Goal: Use online tool/utility: Utilize a website feature to perform a specific function

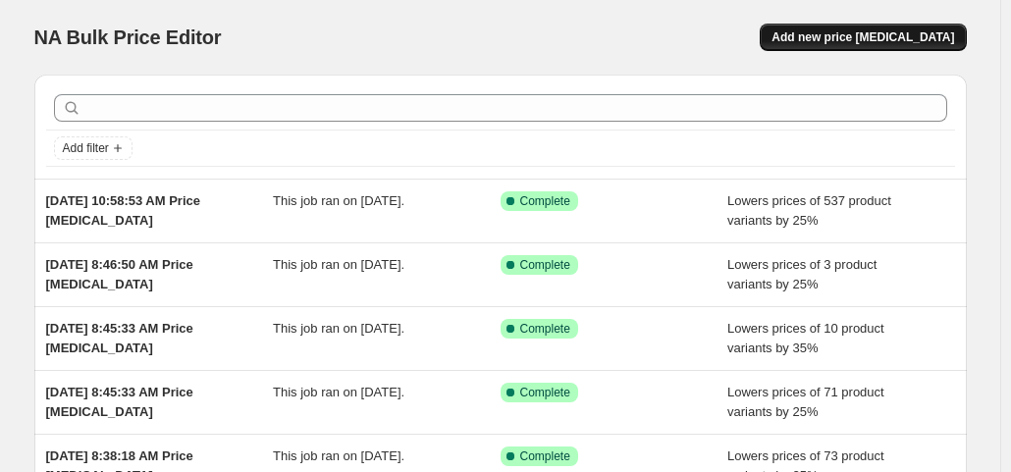
click at [856, 27] on button "Add new price [MEDICAL_DATA]" at bounding box center [863, 37] width 206 height 27
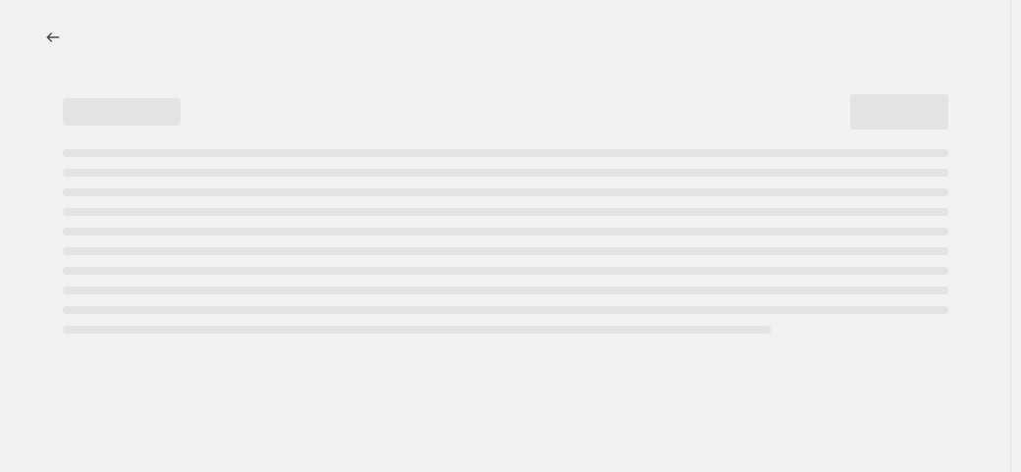
select select "percentage"
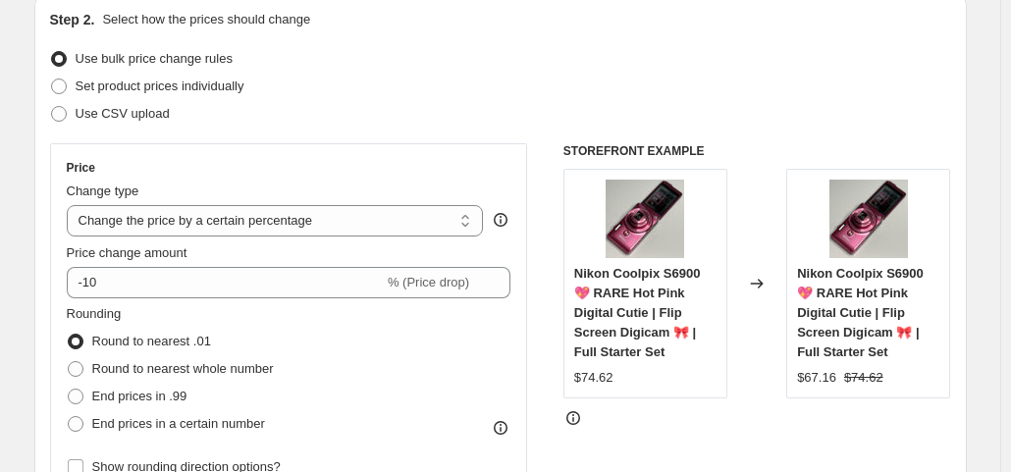
scroll to position [223, 0]
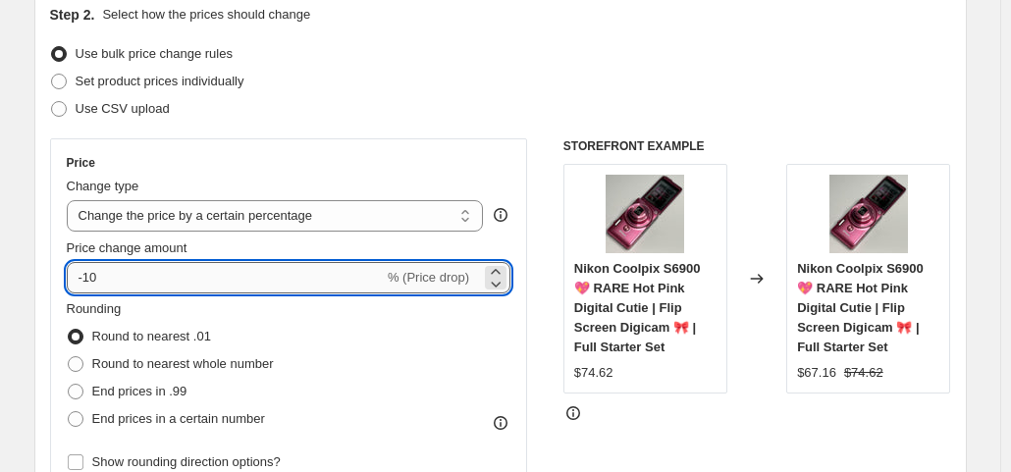
click at [206, 282] on input "-10" at bounding box center [225, 277] width 317 height 31
type input "-1"
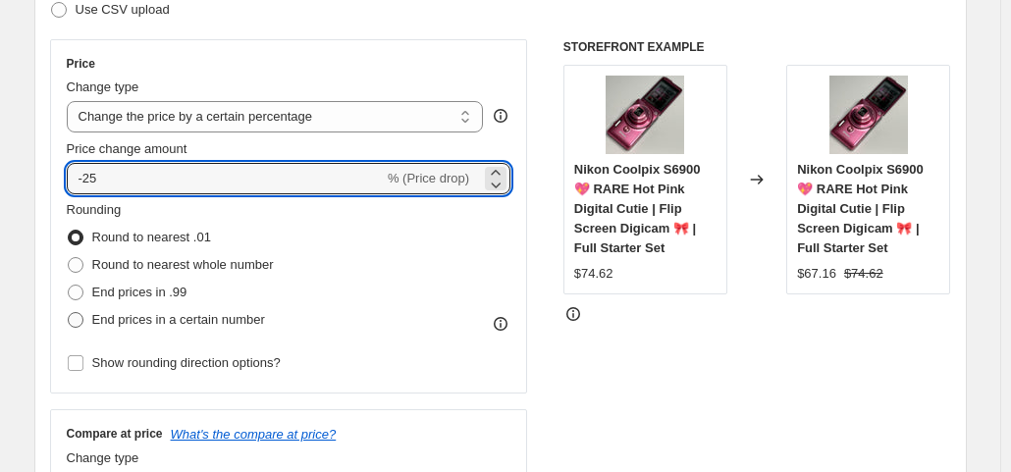
scroll to position [336, 0]
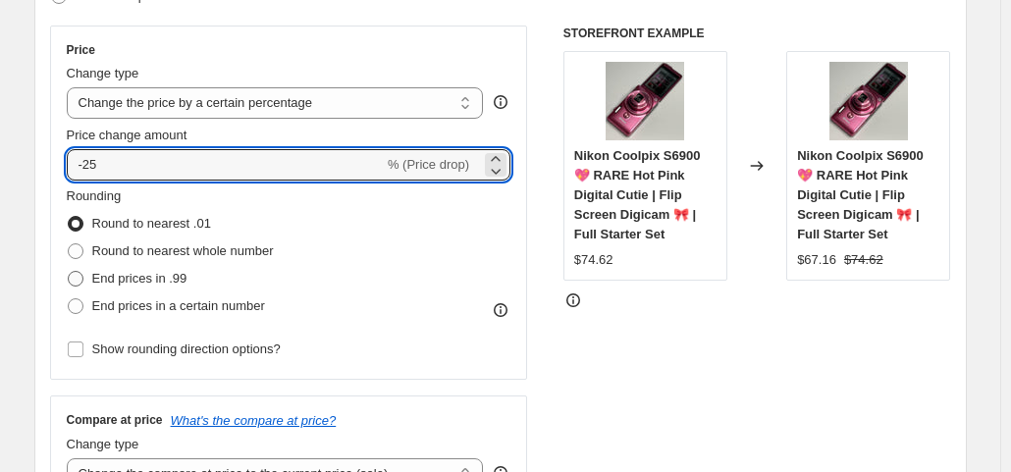
type input "-25"
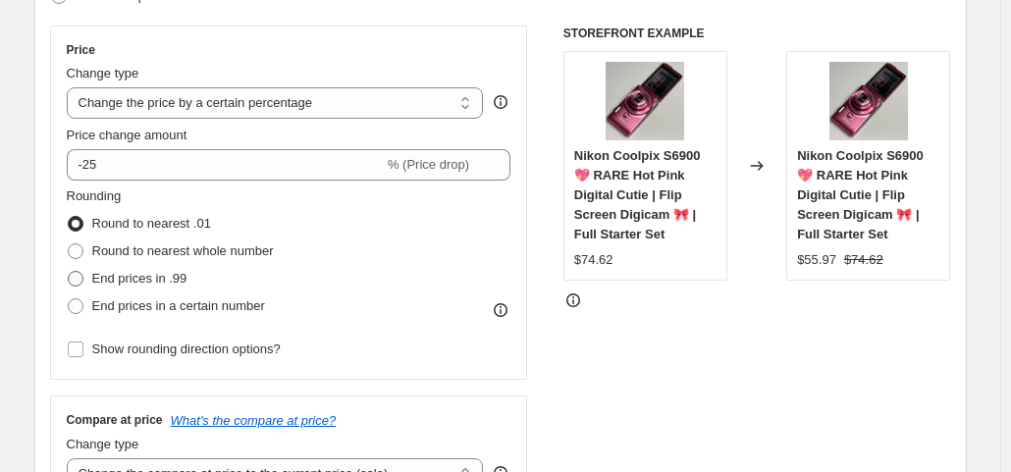
click at [154, 276] on span "End prices in .99" at bounding box center [139, 278] width 95 height 15
click at [69, 272] on input "End prices in .99" at bounding box center [68, 271] width 1 height 1
radio input "true"
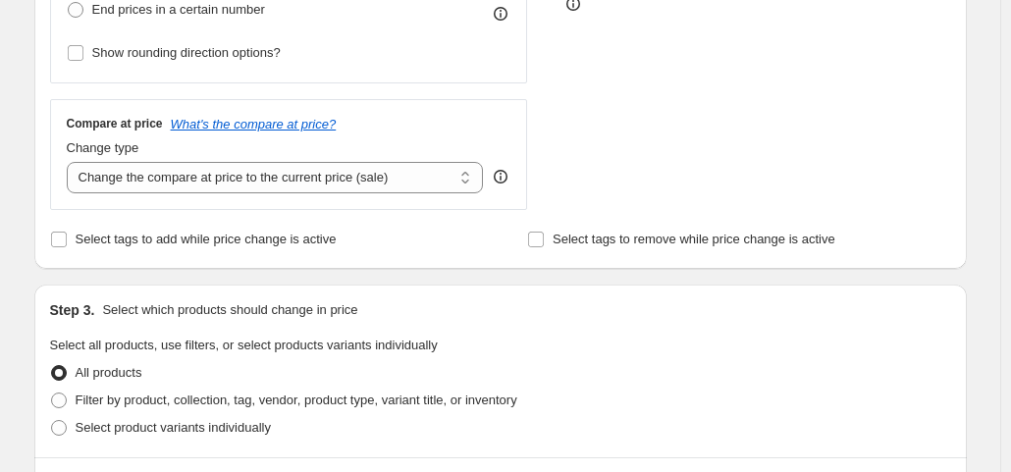
scroll to position [640, 0]
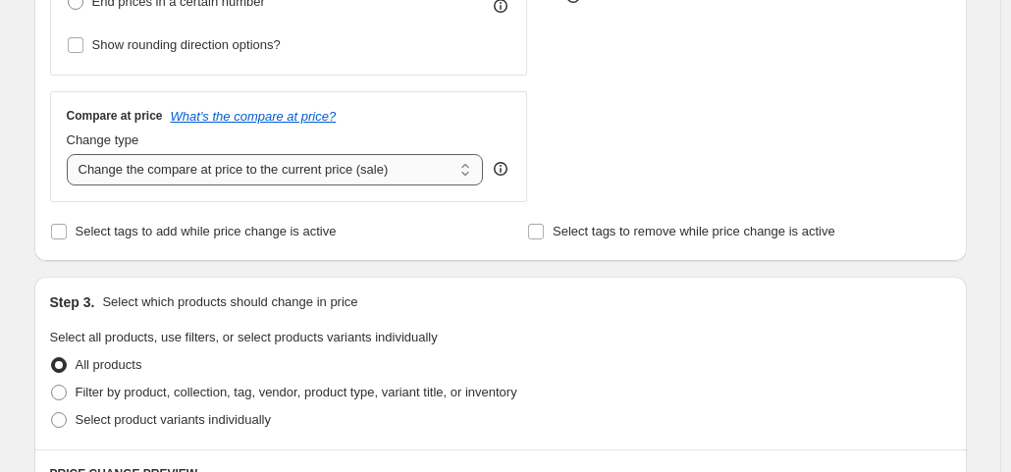
click at [259, 168] on select "Change the compare at price to the current price (sale) Change the compare at p…" at bounding box center [275, 169] width 417 height 31
select select "no_change"
click at [71, 154] on select "Change the compare at price to the current price (sale) Change the compare at p…" at bounding box center [275, 169] width 417 height 31
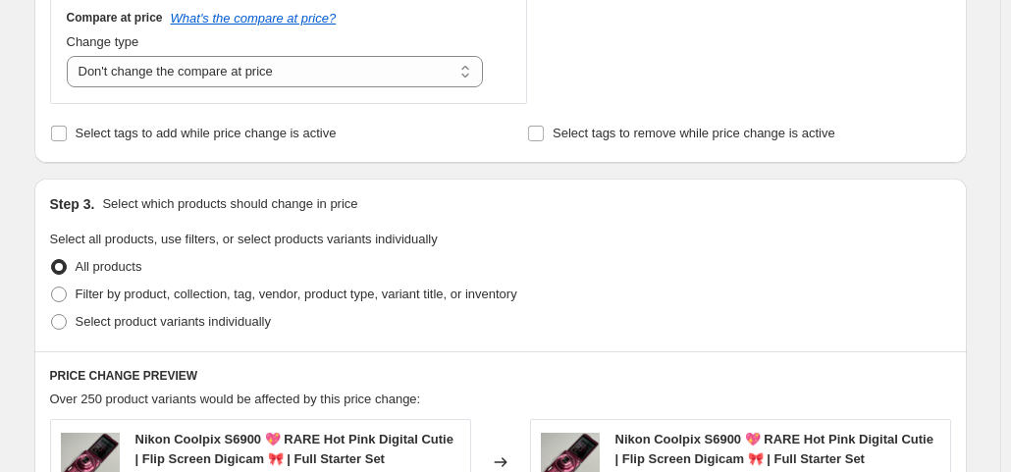
scroll to position [748, 0]
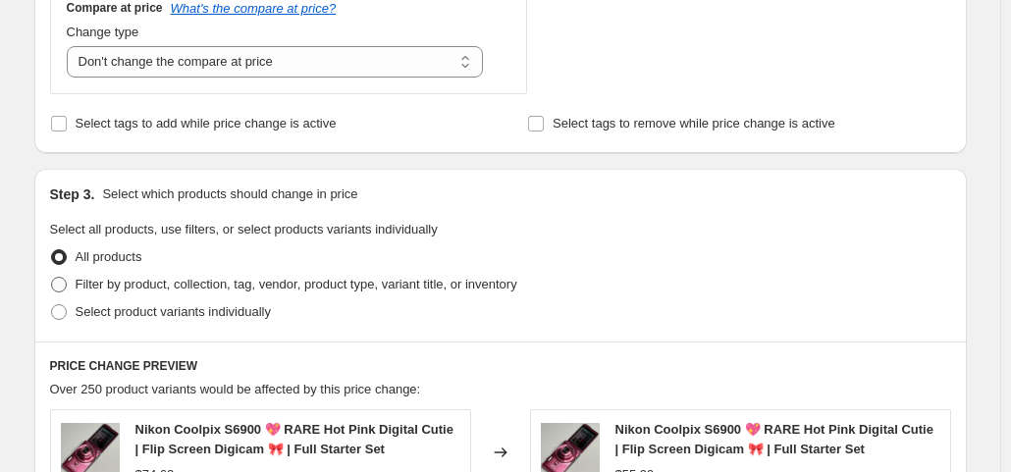
click at [161, 283] on span "Filter by product, collection, tag, vendor, product type, variant title, or inv…" at bounding box center [297, 284] width 442 height 15
click at [52, 278] on input "Filter by product, collection, tag, vendor, product type, variant title, or inv…" at bounding box center [51, 277] width 1 height 1
radio input "true"
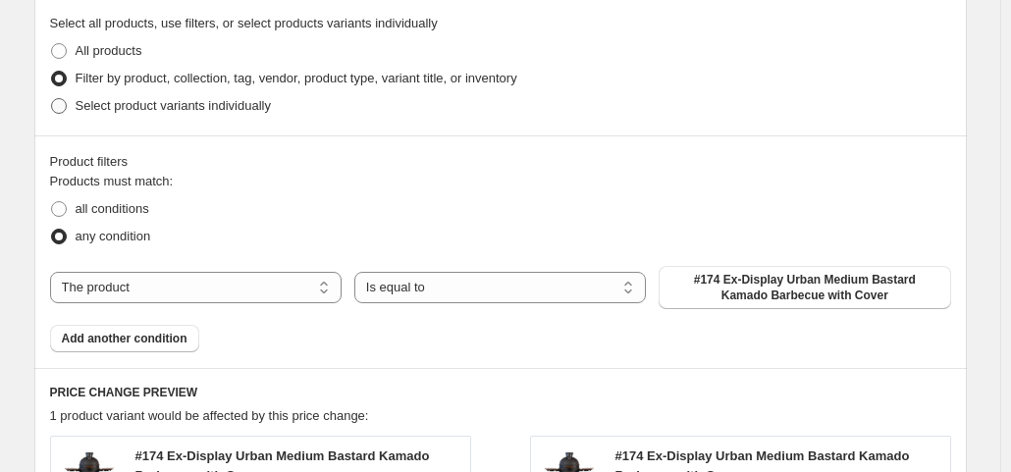
scroll to position [964, 0]
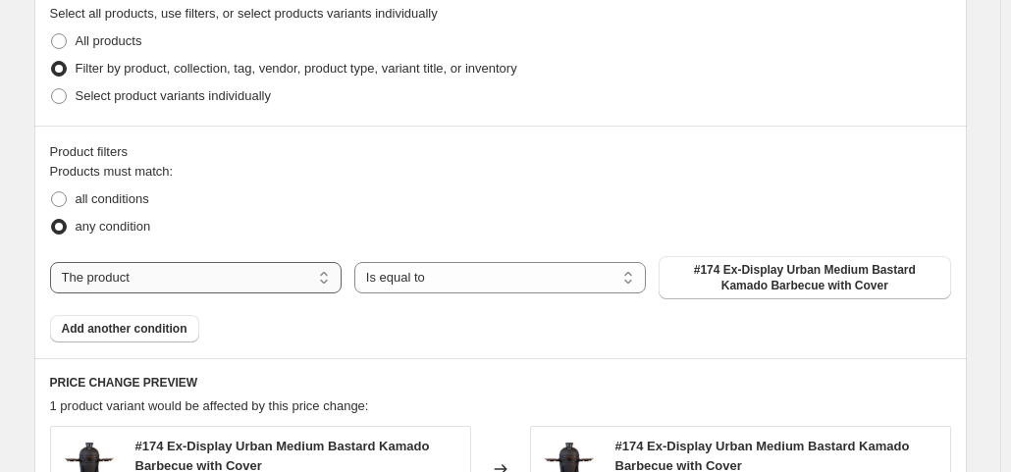
click at [240, 281] on select "The product The product's collection The product's tag The product's vendor The…" at bounding box center [196, 277] width 292 height 31
select select "collection"
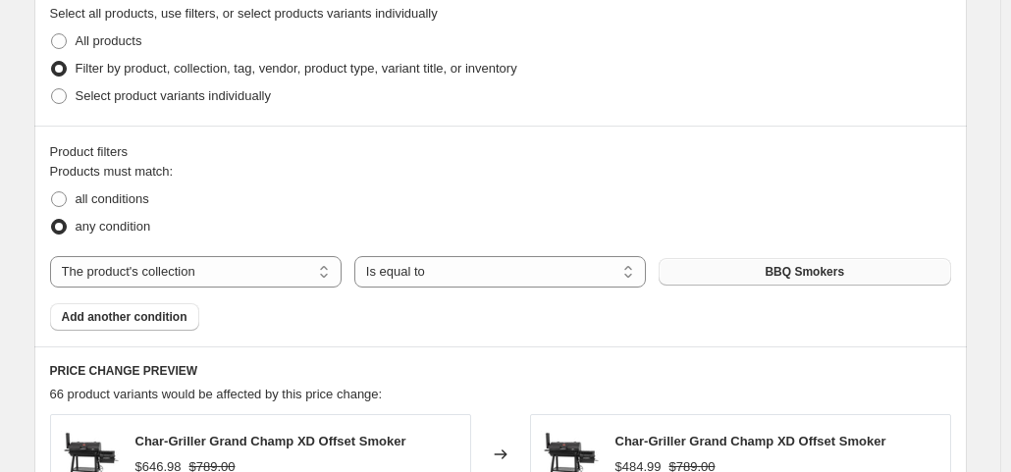
click at [766, 262] on button "BBQ Smokers" at bounding box center [805, 271] width 292 height 27
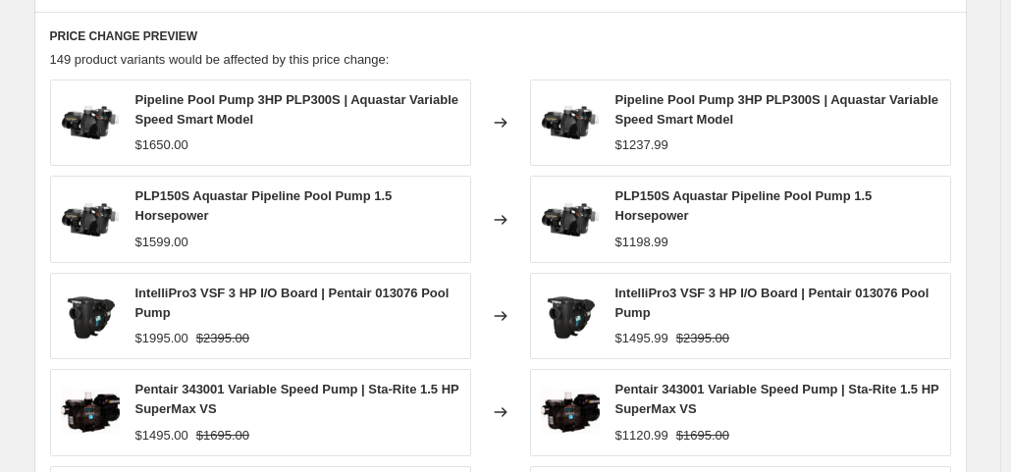
scroll to position [1738, 0]
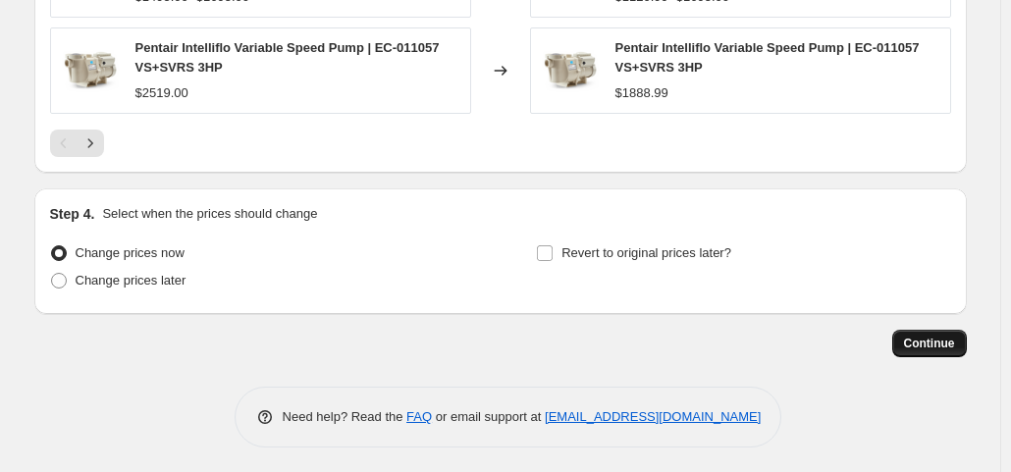
click at [954, 342] on span "Continue" at bounding box center [929, 344] width 51 height 16
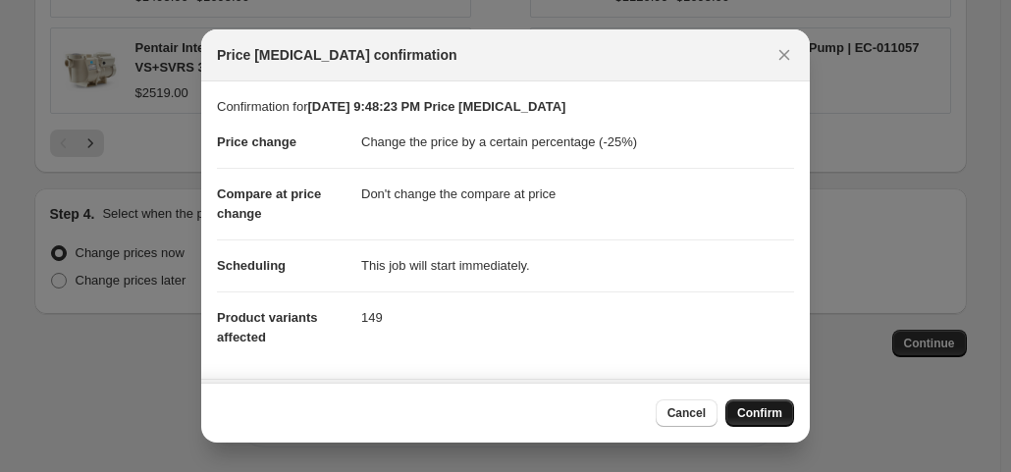
click at [754, 411] on span "Confirm" at bounding box center [759, 413] width 45 height 16
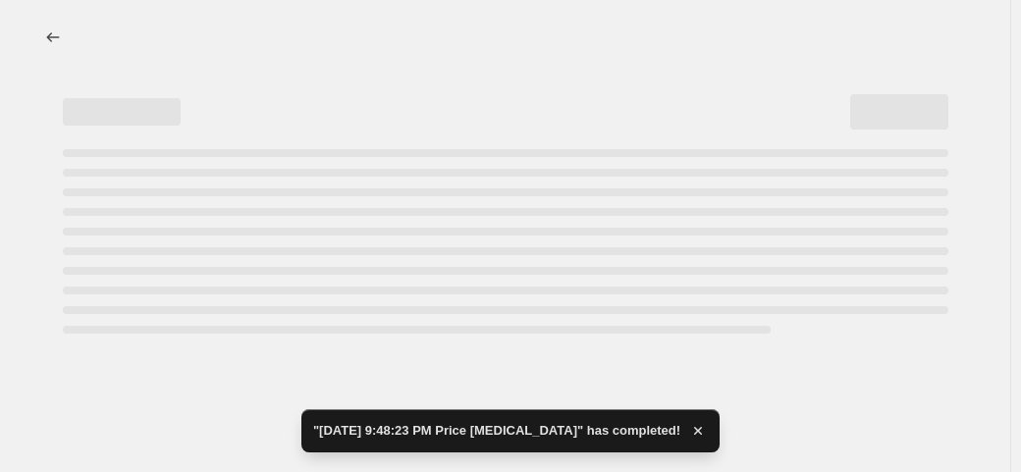
select select "percentage"
select select "no_change"
select select "collection"
